Goal: Find specific page/section: Find specific page/section

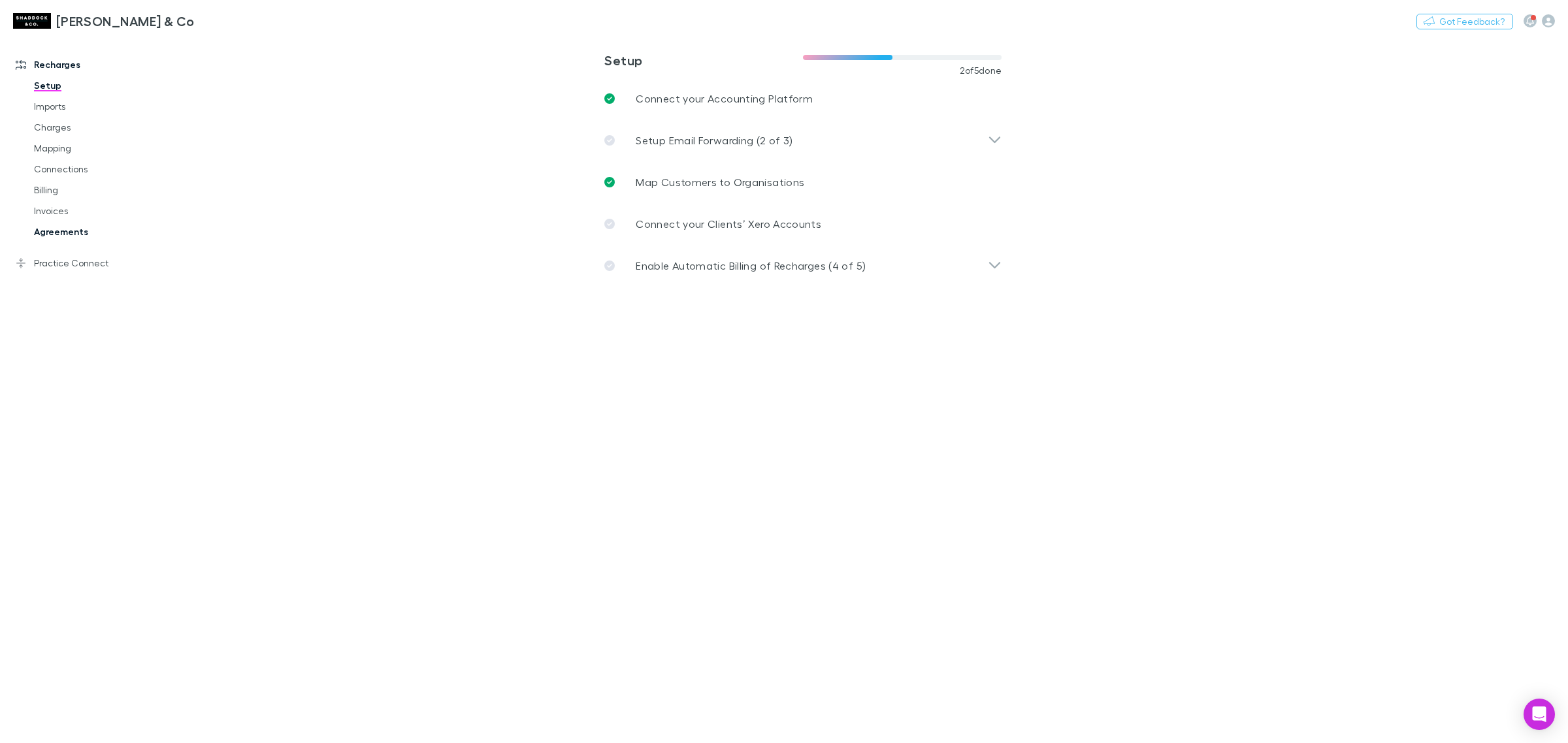
click at [77, 236] on link "Agreements" at bounding box center [102, 232] width 163 height 21
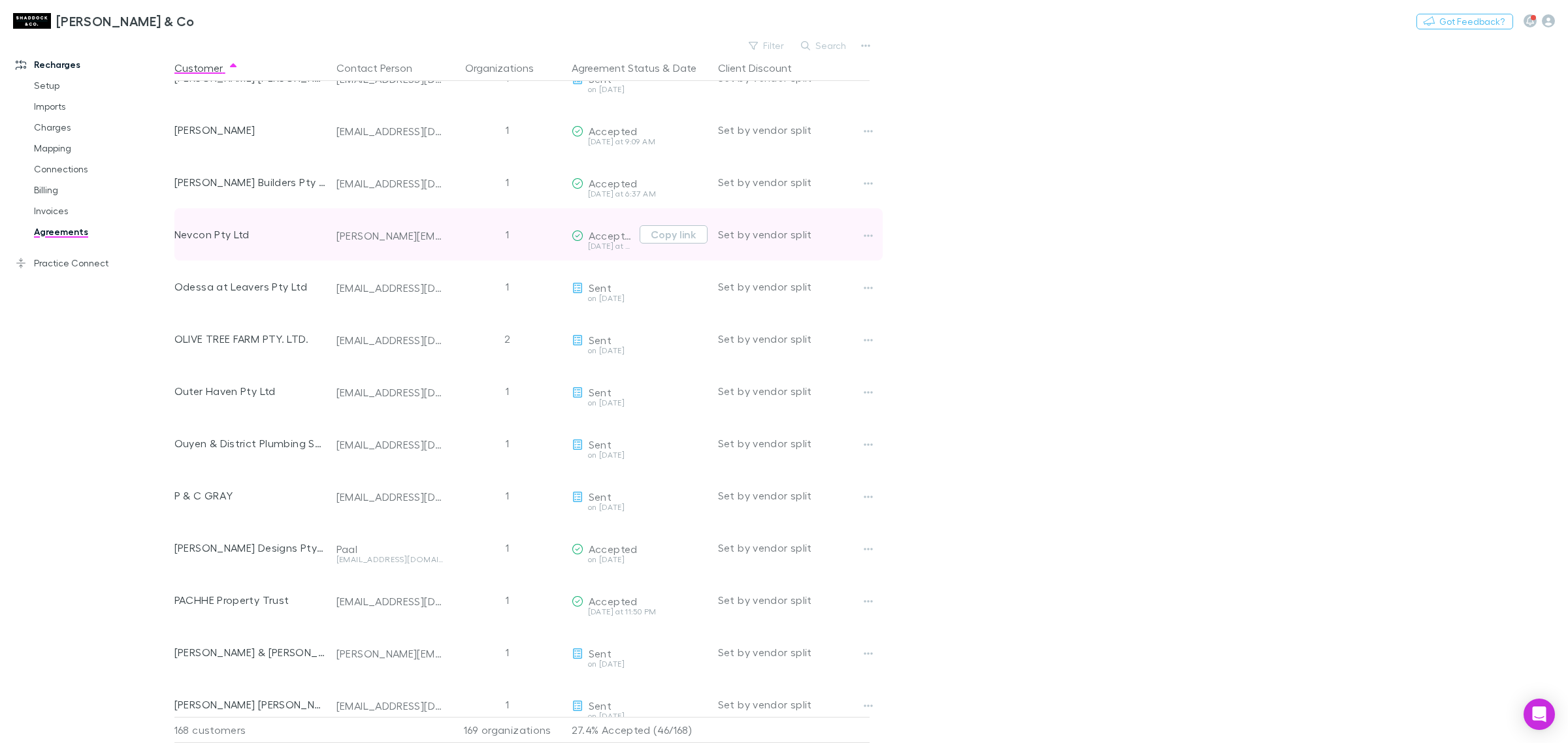
scroll to position [6071, 0]
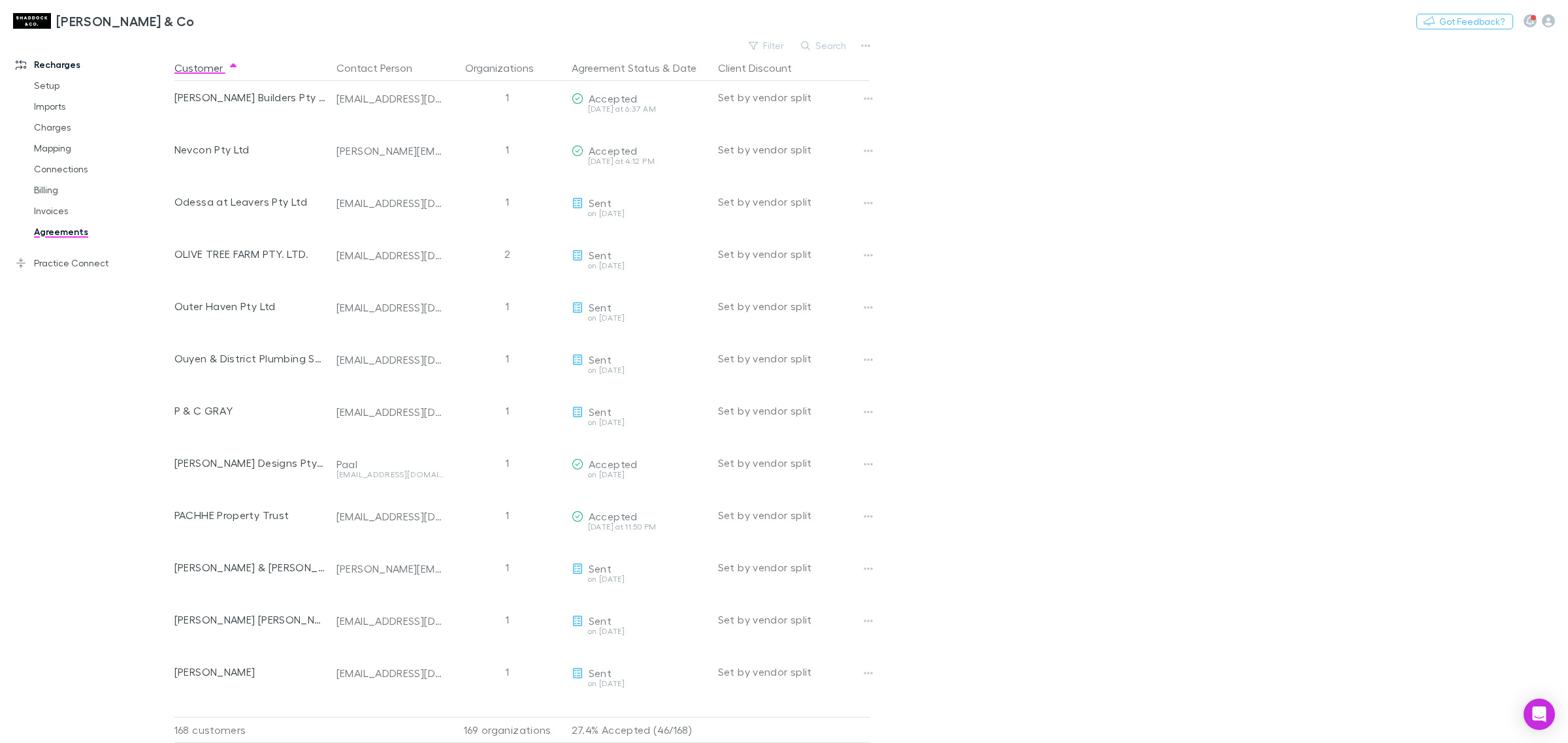
click at [817, 47] on button "Search" at bounding box center [824, 45] width 60 height 15
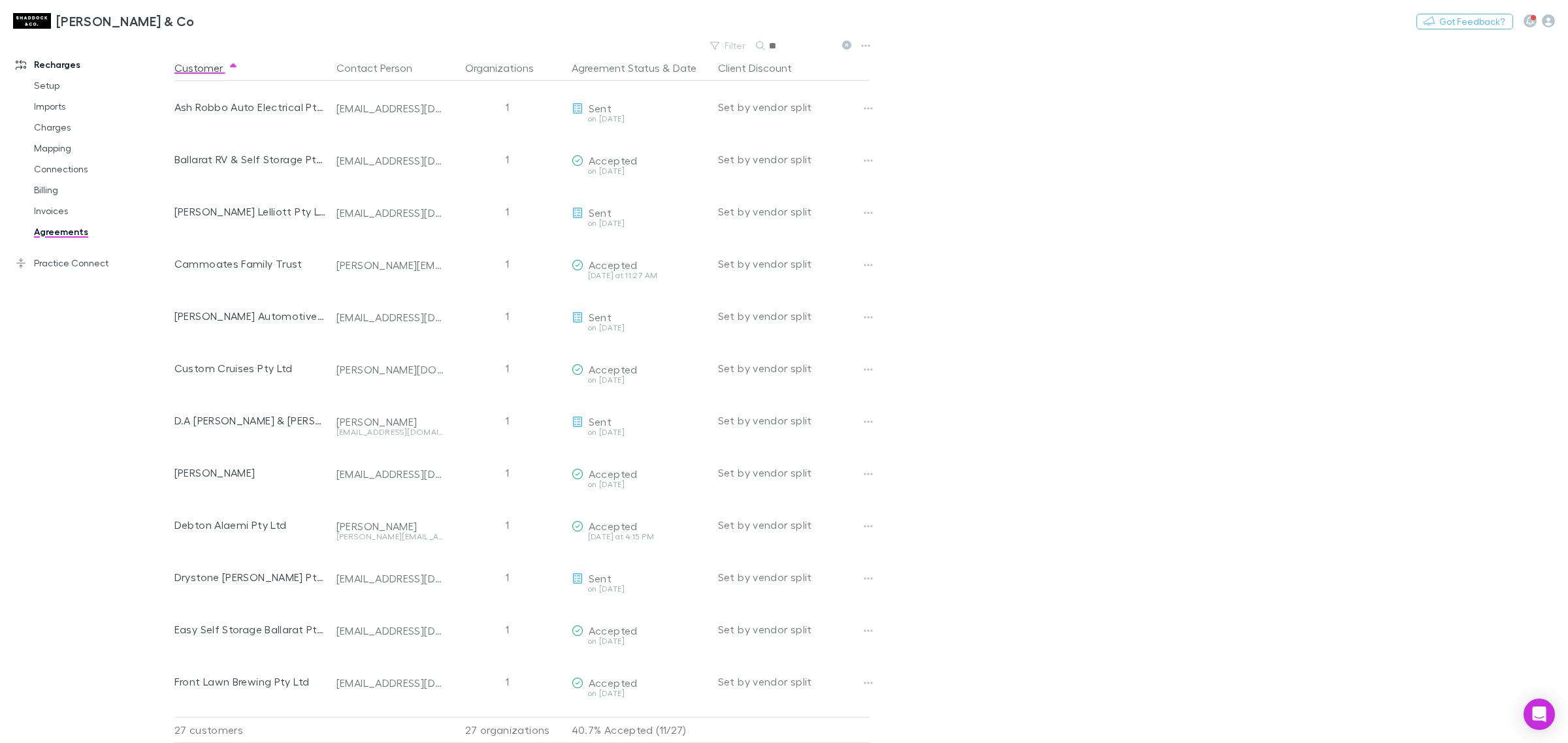
type input "*"
click at [831, 44] on button "Search" at bounding box center [824, 45] width 60 height 15
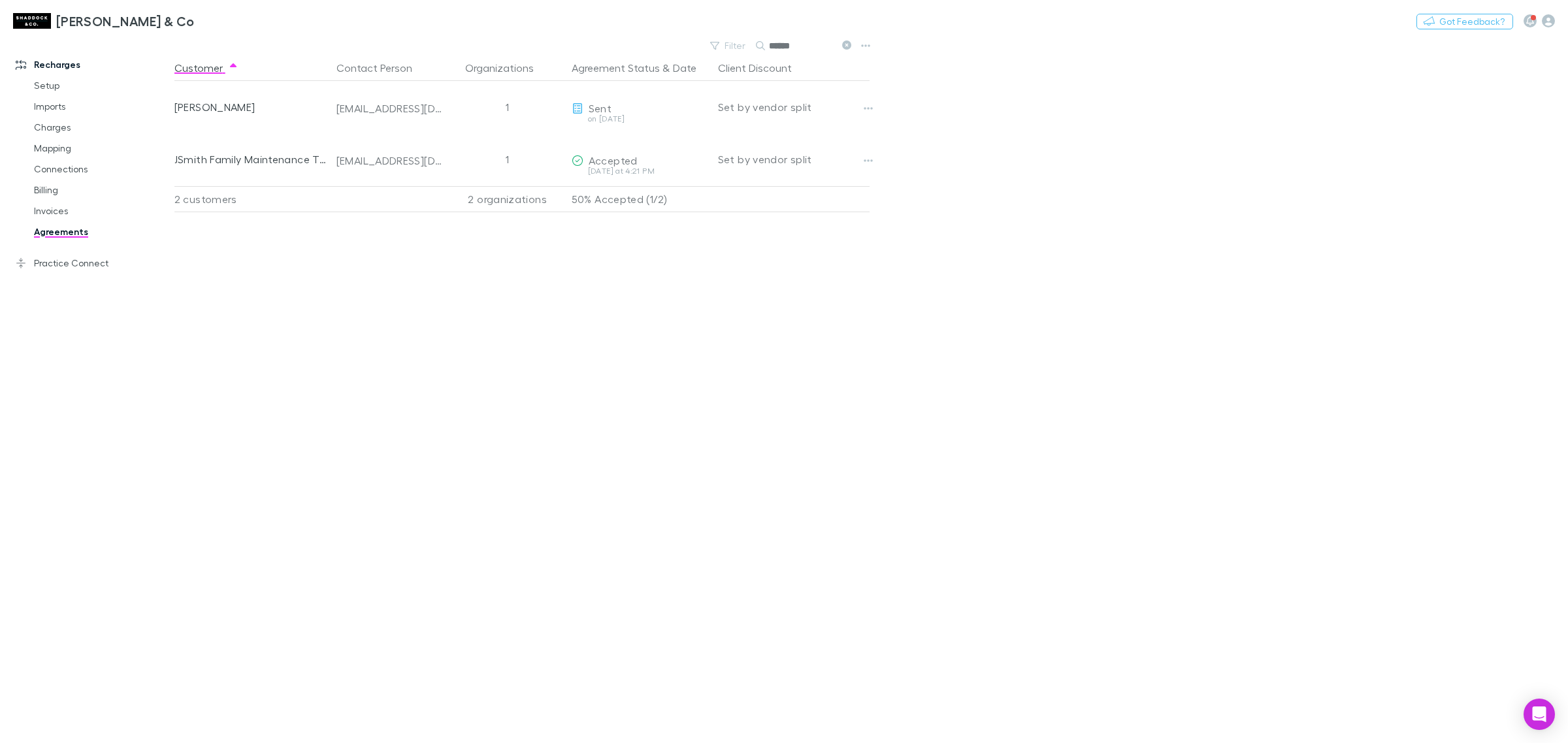
drag, startPoint x: 797, startPoint y: 46, endPoint x: 770, endPoint y: 43, distance: 27.2
click at [770, 43] on input "******" at bounding box center [801, 46] width 65 height 18
type input "*"
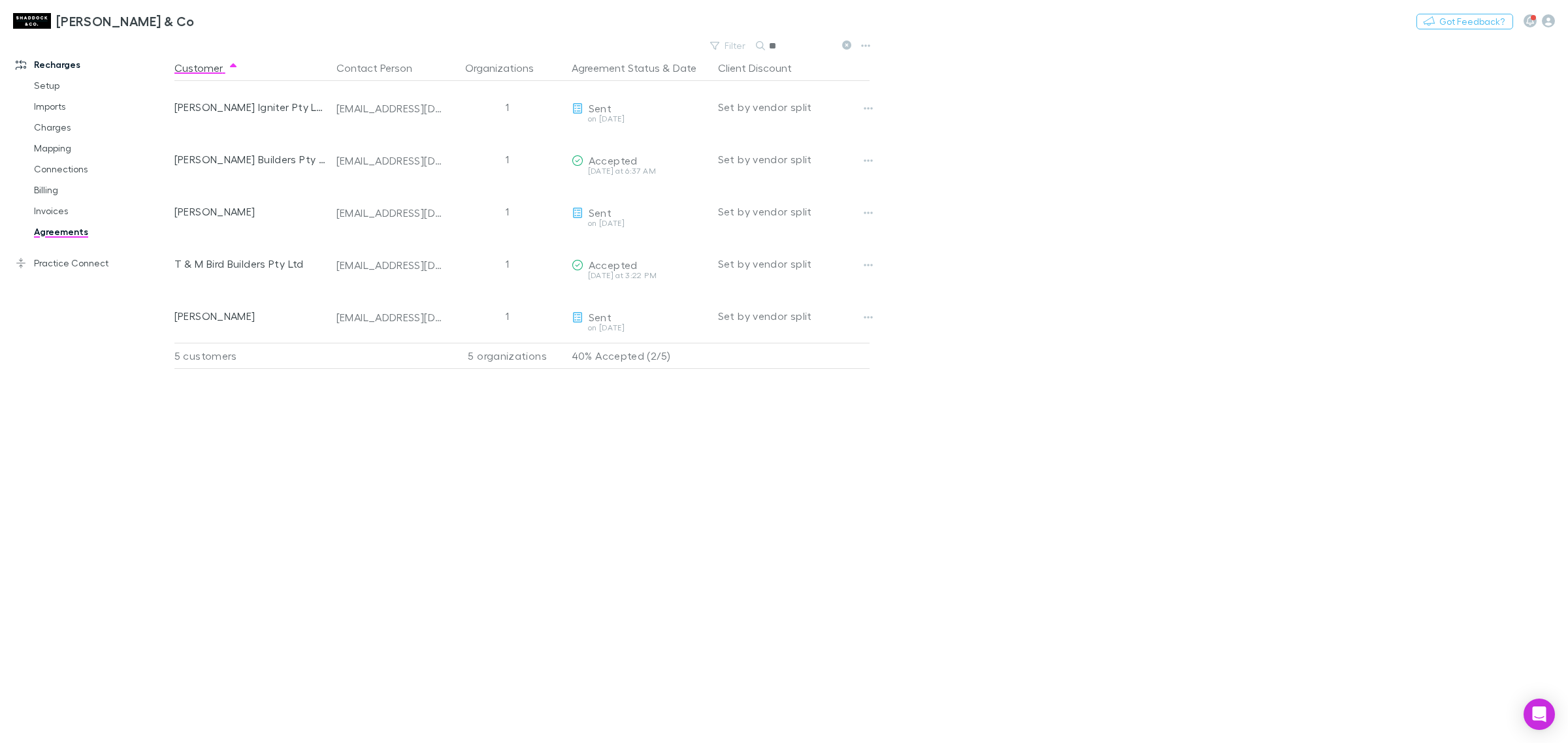
type input "*"
